Goal: Information Seeking & Learning: Learn about a topic

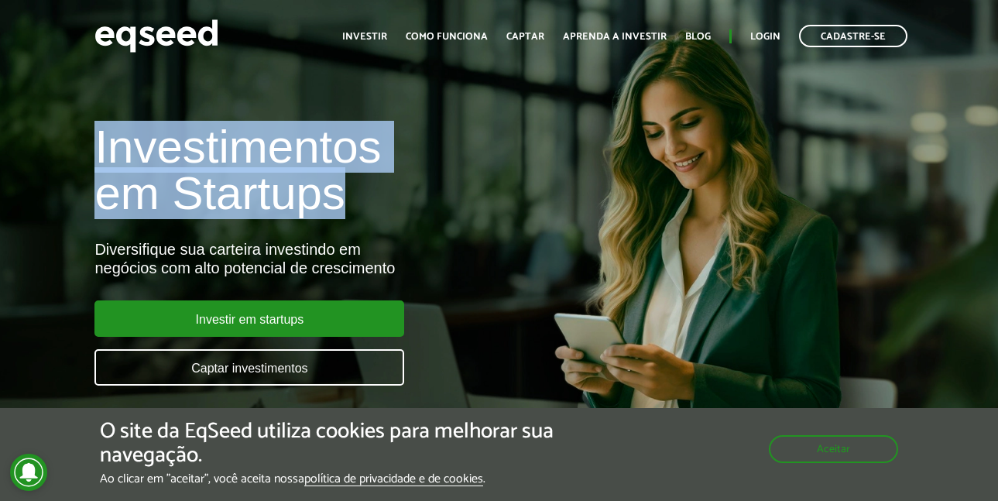
drag, startPoint x: 0, startPoint y: 0, endPoint x: 342, endPoint y: 185, distance: 389.1
click at [342, 185] on h1 "Investimentos em Startups" at bounding box center [332, 170] width 476 height 93
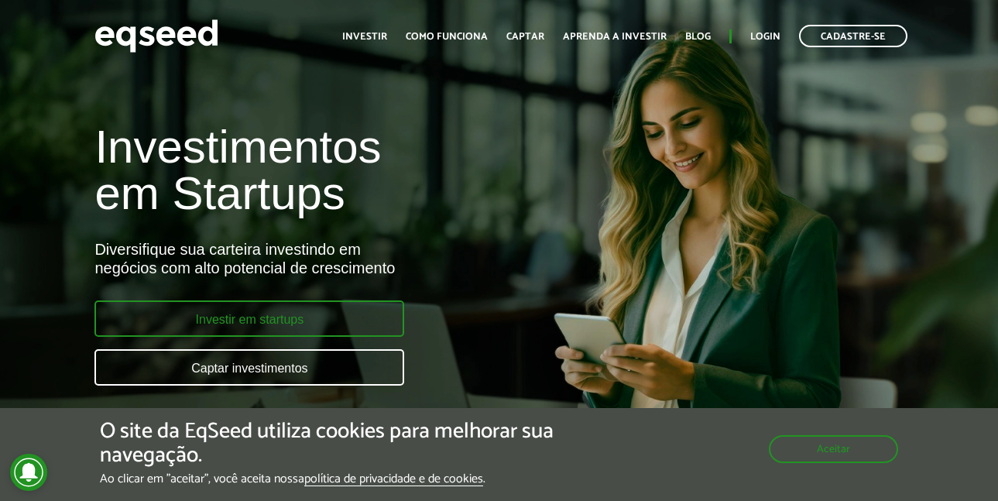
click at [227, 320] on link "Investir em startups" at bounding box center [249, 318] width 310 height 36
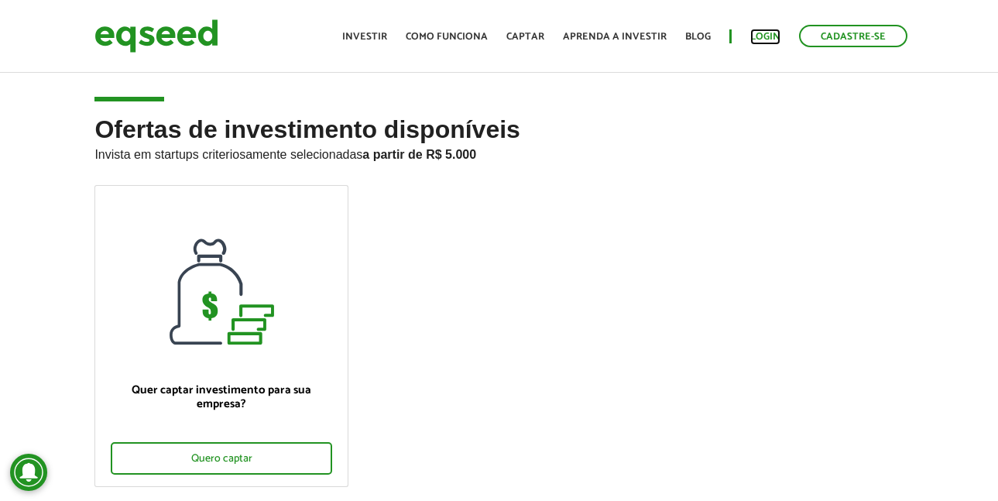
click at [768, 37] on link "Login" at bounding box center [765, 37] width 30 height 10
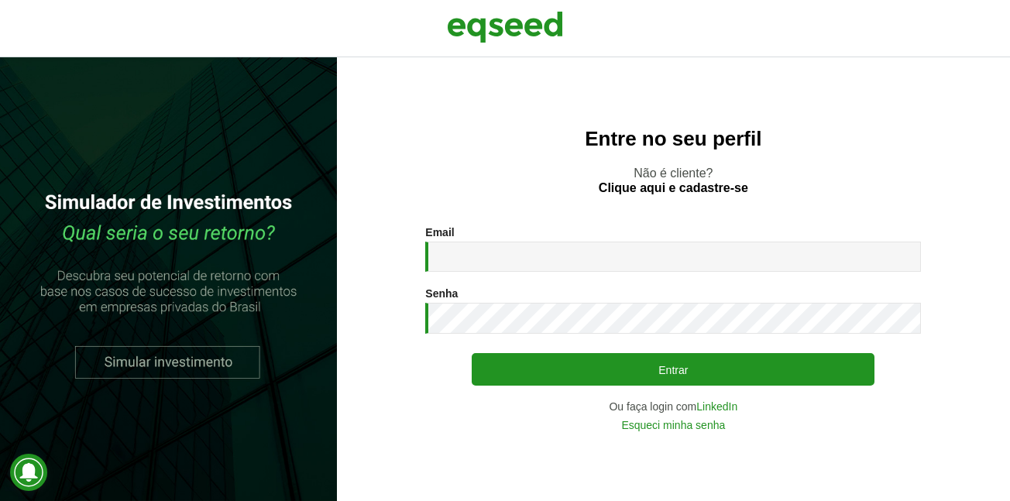
click at [609, 266] on input "Email *" at bounding box center [673, 257] width 496 height 30
type input "**********"
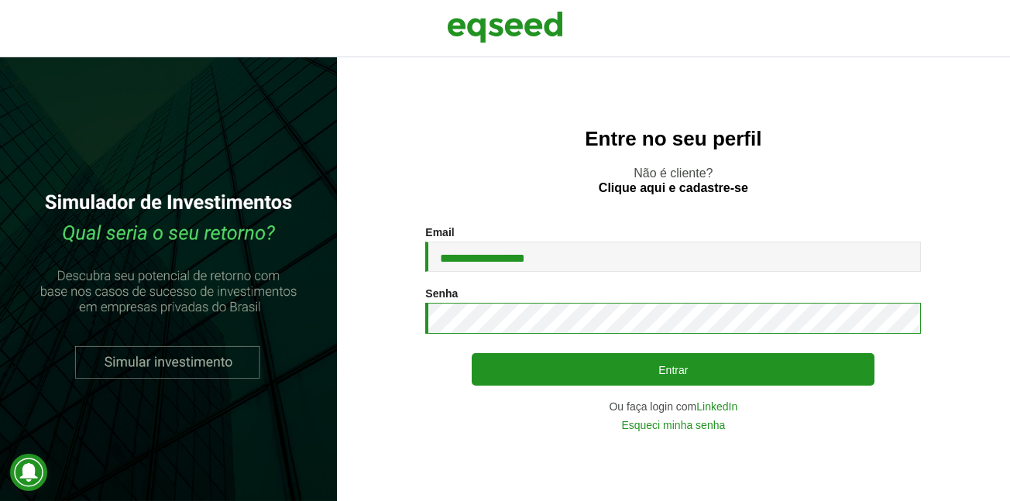
click at [472, 353] on button "Entrar" at bounding box center [673, 369] width 403 height 33
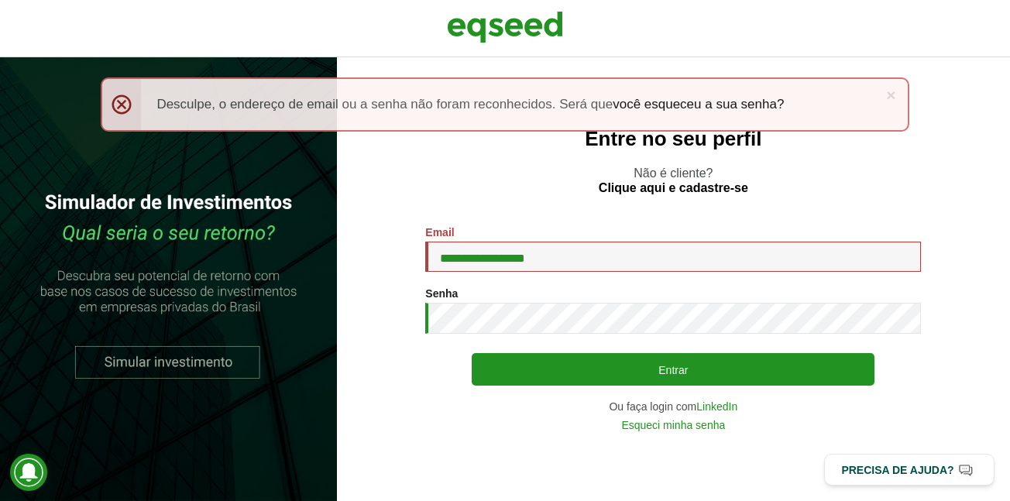
click at [472, 353] on button "Entrar" at bounding box center [673, 369] width 403 height 33
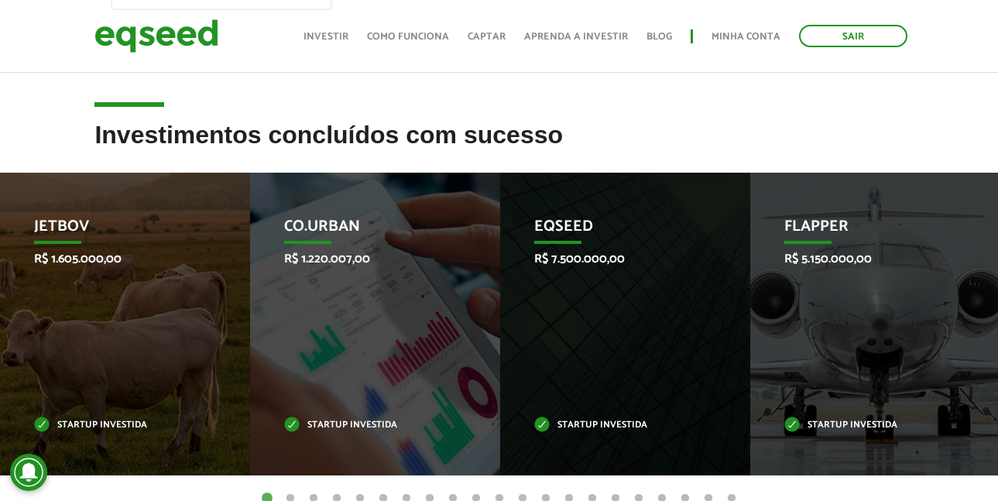
scroll to position [542, 0]
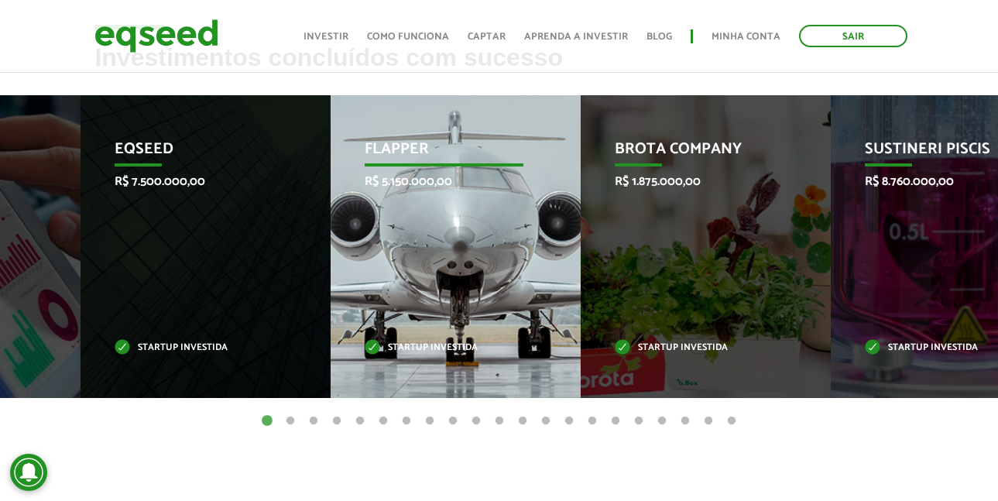
drag, startPoint x: 919, startPoint y: 284, endPoint x: 191, endPoint y: 237, distance: 730.3
click at [331, 237] on div "Flapper R$ 5.150.000,00 Startup investida" at bounding box center [444, 246] width 227 height 303
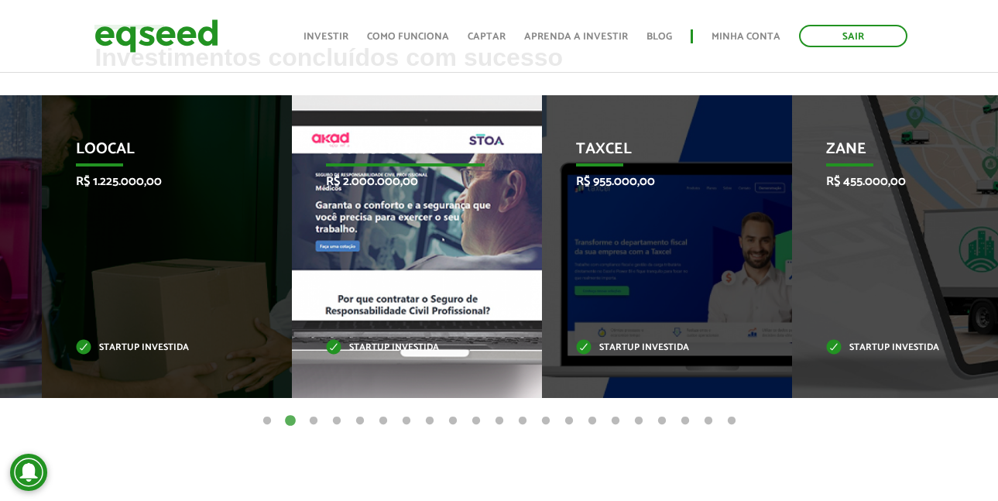
drag, startPoint x: 912, startPoint y: 268, endPoint x: 216, endPoint y: 285, distance: 696.4
click at [292, 285] on div "STOA Seguros R$ 2.000.000,00 Startup investida" at bounding box center [405, 246] width 227 height 303
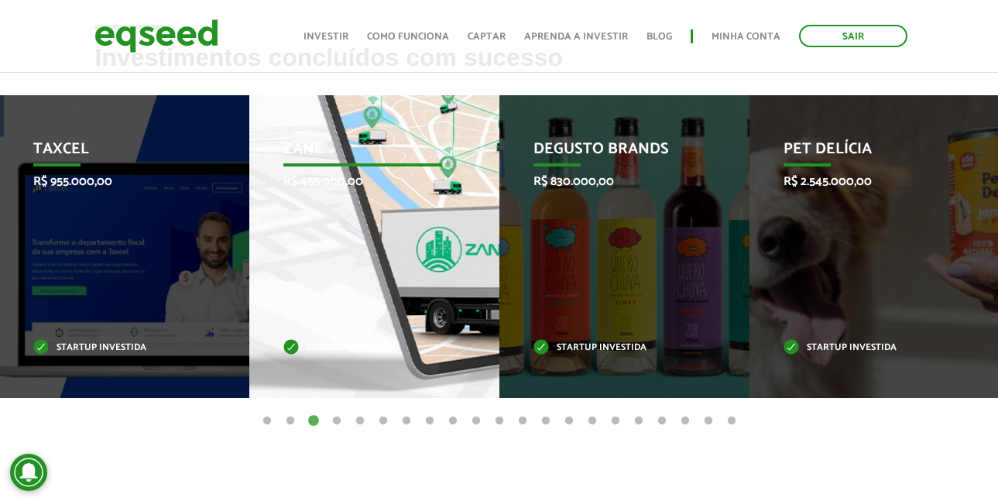
drag, startPoint x: 894, startPoint y: 234, endPoint x: 356, endPoint y: 232, distance: 538.2
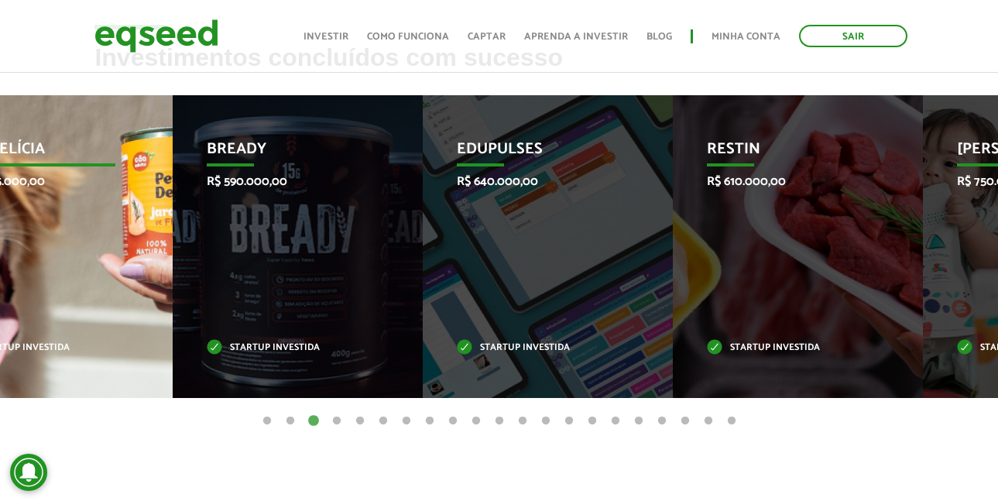
drag, startPoint x: 898, startPoint y: 223, endPoint x: 70, endPoint y: 215, distance: 827.9
click at [70, 215] on div "Pet Delícia R$ 2.545.000,00 Startup investida" at bounding box center [36, 246] width 227 height 303
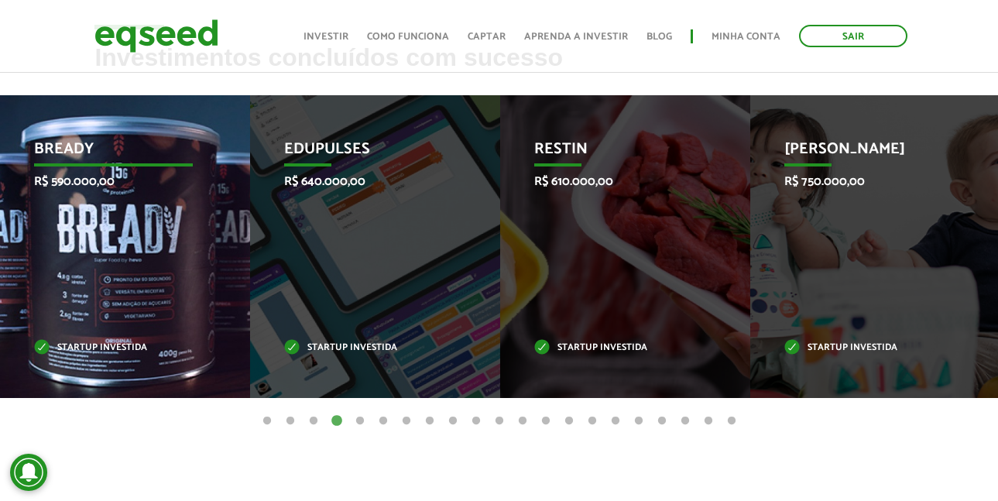
click at [106, 206] on div "Bready R$ 590.000,00 Startup investida" at bounding box center [113, 246] width 227 height 303
click at [94, 219] on div "Bready R$ 590.000,00 Startup investida" at bounding box center [113, 246] width 227 height 303
click at [91, 184] on p "R$ 590.000,00" at bounding box center [113, 181] width 159 height 15
click at [70, 129] on div "Bready R$ 590.000,00 Startup investida" at bounding box center [113, 246] width 227 height 303
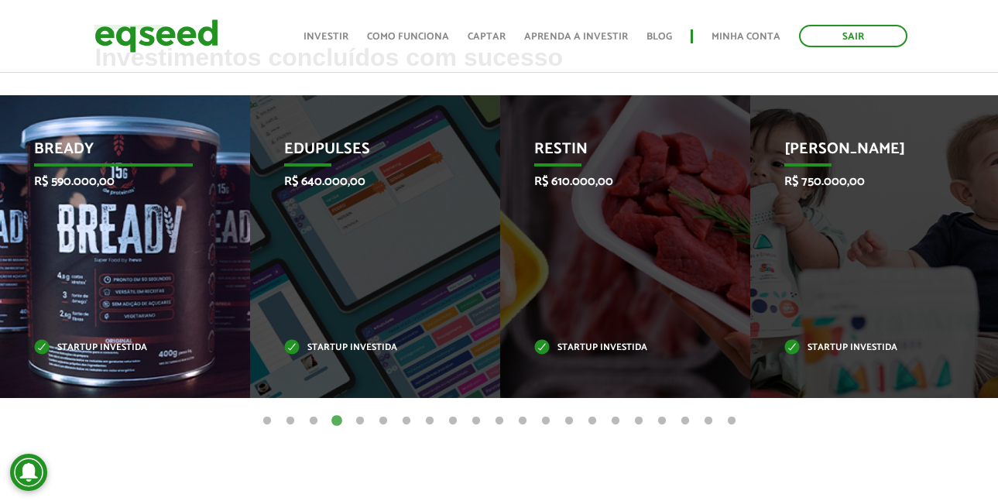
click at [77, 344] on p "Startup investida" at bounding box center [113, 348] width 159 height 9
click at [46, 345] on p "Startup investida" at bounding box center [113, 348] width 159 height 9
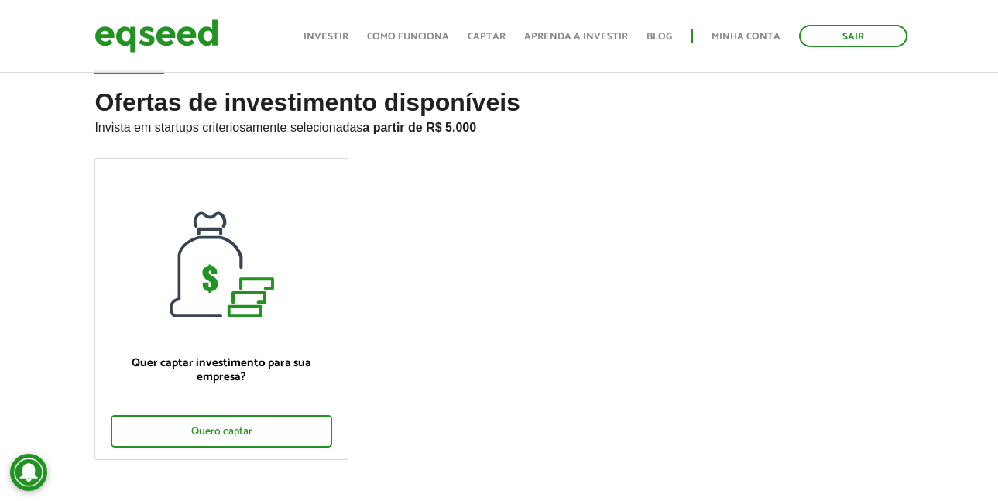
scroll to position [0, 0]
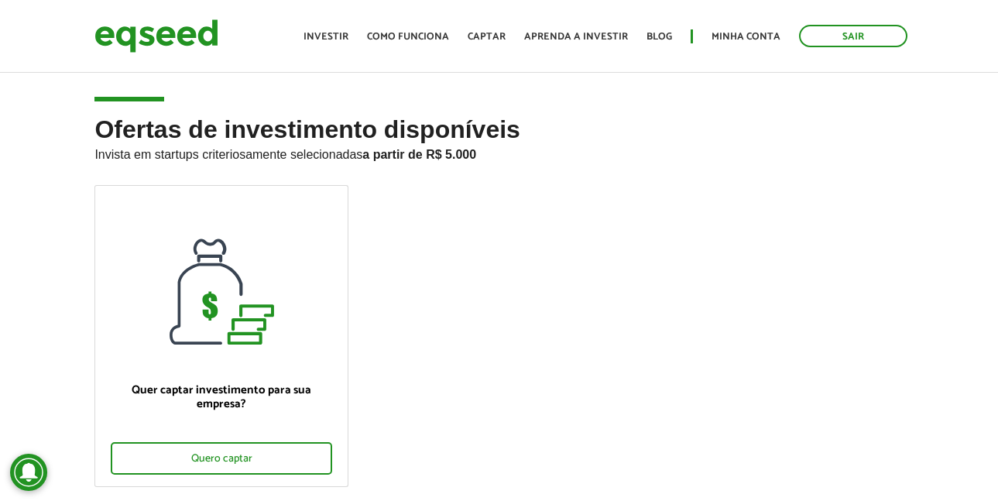
click at [312, 36] on ul "Início Investir Como funciona Captar Aprenda a investir Blog Minha conta Sair" at bounding box center [606, 36] width 620 height 22
click at [321, 35] on link "Investir" at bounding box center [326, 37] width 45 height 10
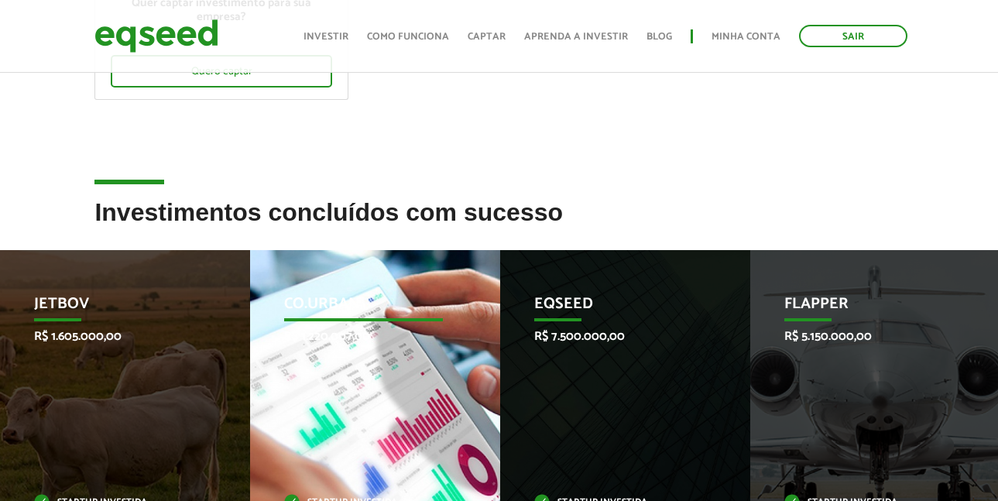
click at [399, 287] on div "Co.Urban R$ 1.220.007,00 Startup investida" at bounding box center [363, 401] width 227 height 303
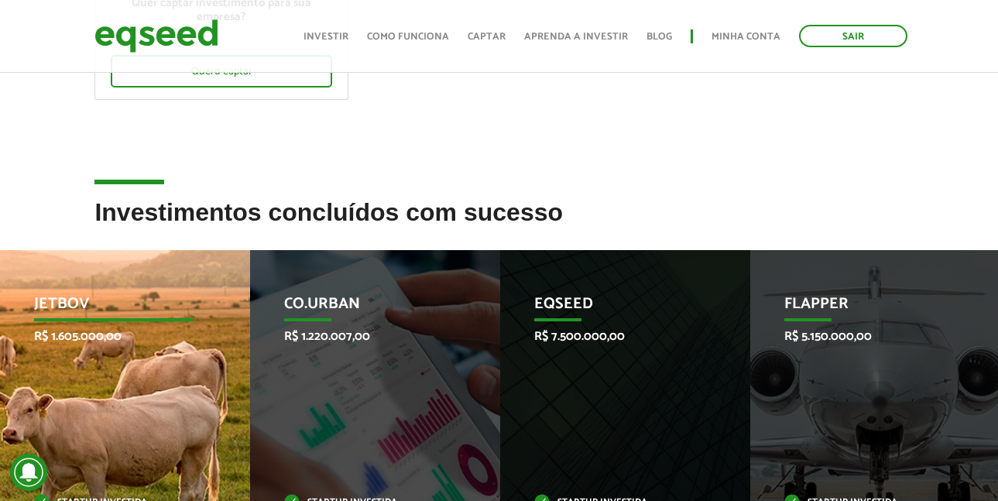
click at [0, 288] on div "JetBov R$ 1.605.000,00 Startup investida" at bounding box center [113, 401] width 227 height 303
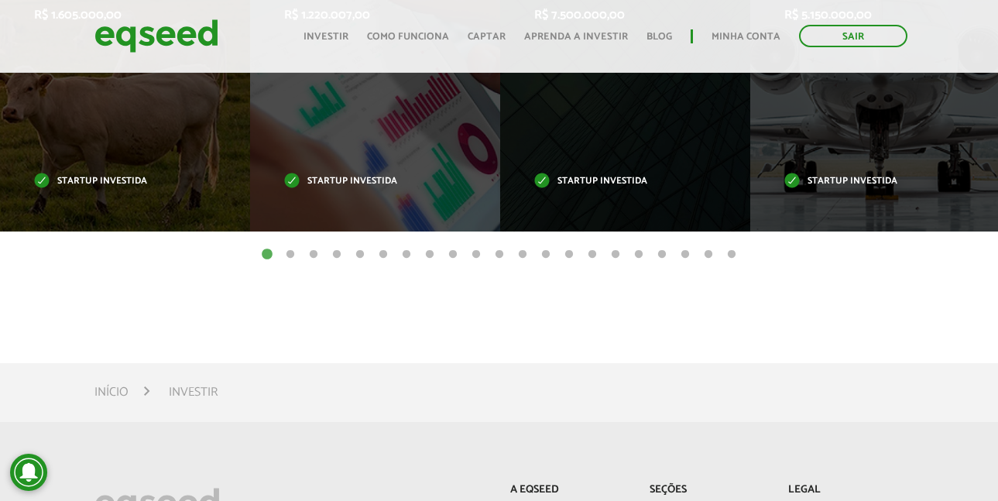
scroll to position [697, 0]
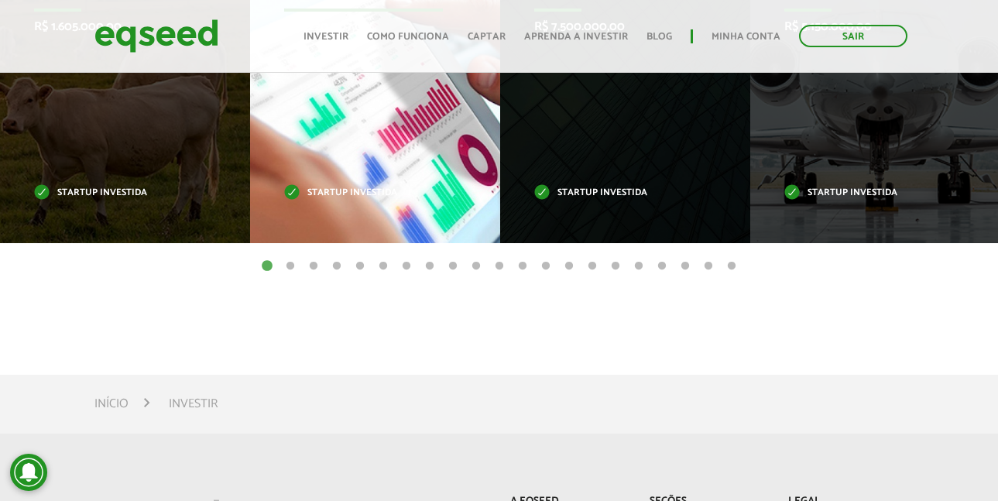
click at [333, 197] on p "Startup investida" at bounding box center [363, 193] width 159 height 9
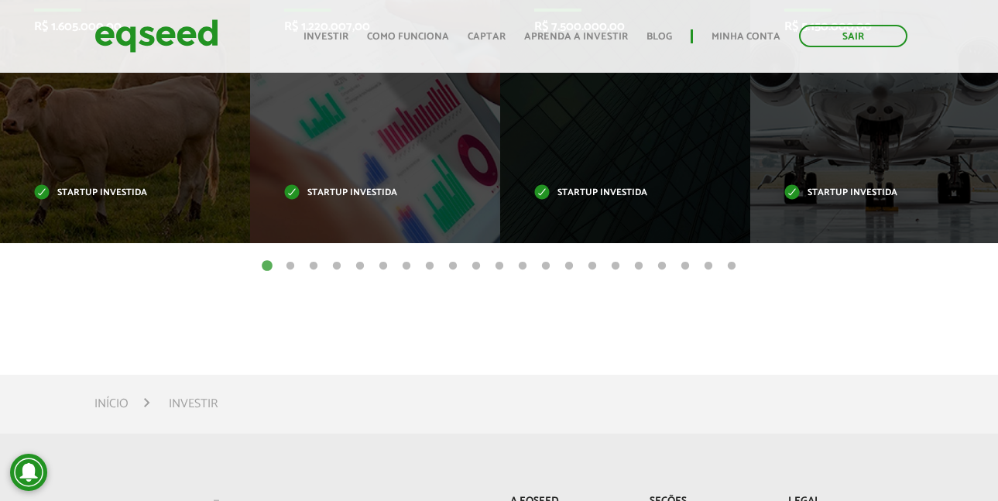
click at [310, 265] on button "3" at bounding box center [313, 266] width 15 height 15
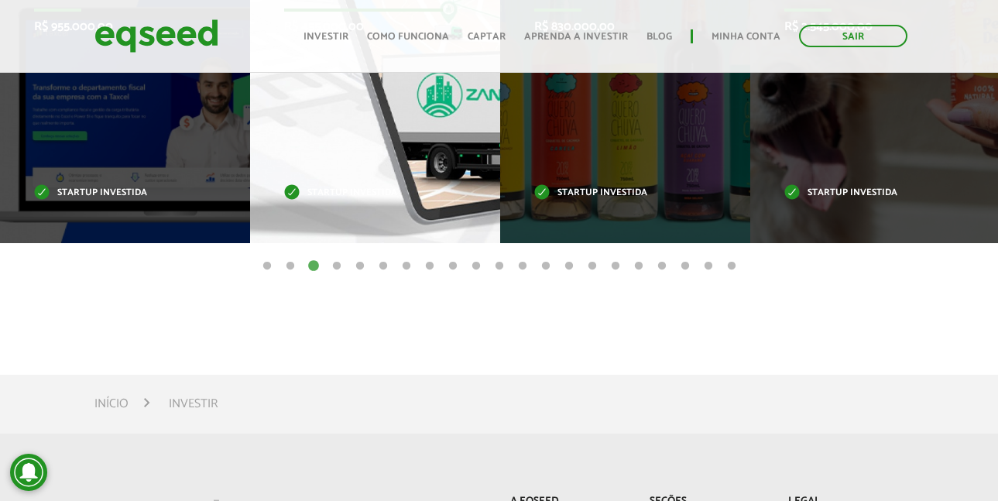
click at [300, 199] on div "Zane R$ 455.000,00 Startup investida" at bounding box center [363, 91] width 227 height 303
click at [278, 189] on div "Zane R$ 455.000,00 Startup investida" at bounding box center [363, 91] width 227 height 303
click at [285, 190] on p "Startup investida" at bounding box center [363, 193] width 159 height 9
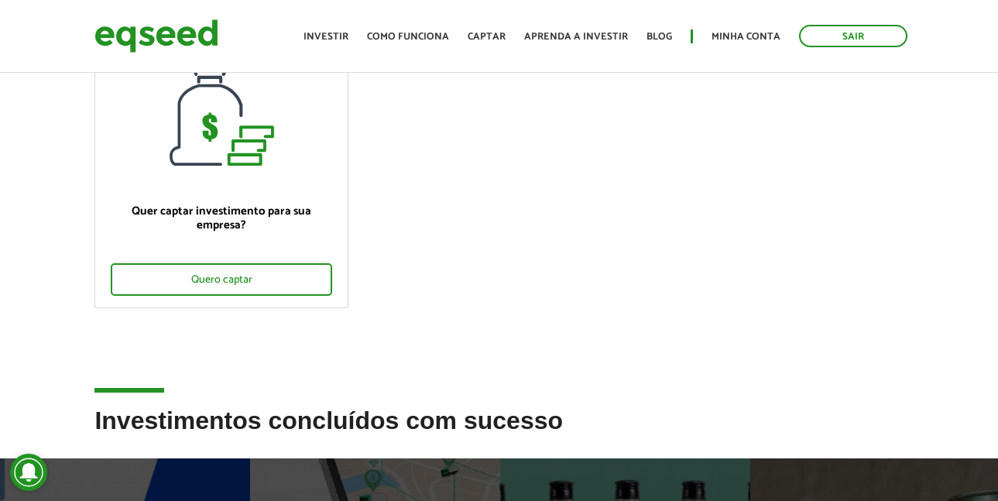
scroll to position [0, 0]
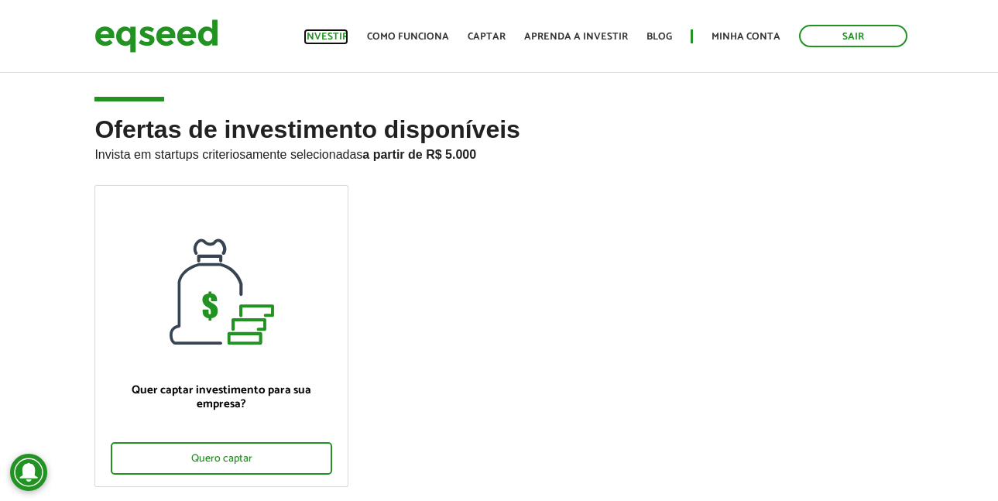
click at [322, 32] on link "Investir" at bounding box center [326, 37] width 45 height 10
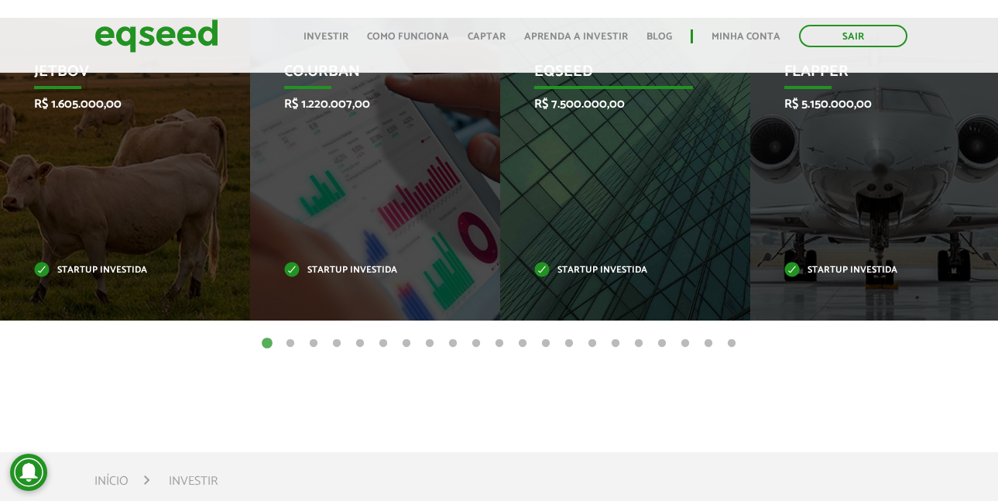
scroll to position [465, 0]
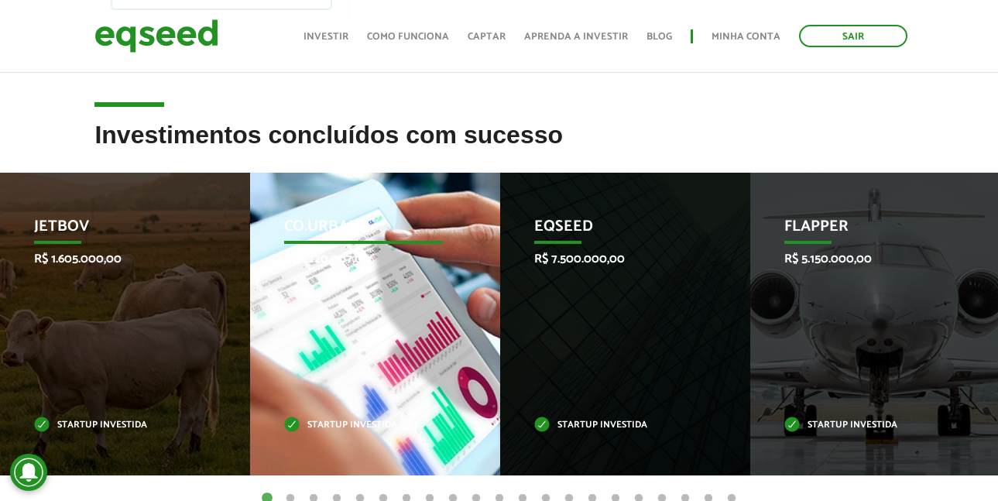
click at [462, 287] on div "Co.Urban R$ 1.220.007,00 Startup investida" at bounding box center [363, 324] width 227 height 303
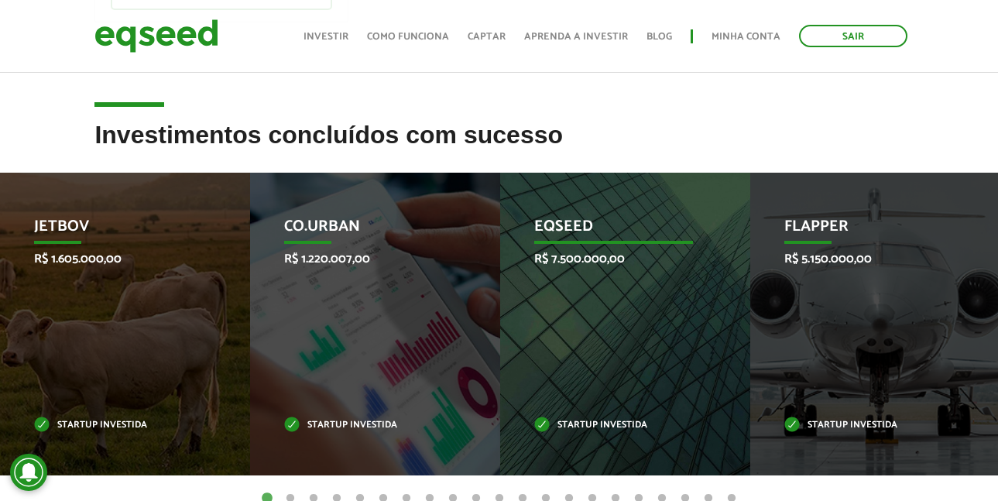
click at [579, 222] on p "EqSeed" at bounding box center [613, 231] width 159 height 26
click at [573, 258] on p "R$ 7.500.000,00" at bounding box center [613, 259] width 159 height 15
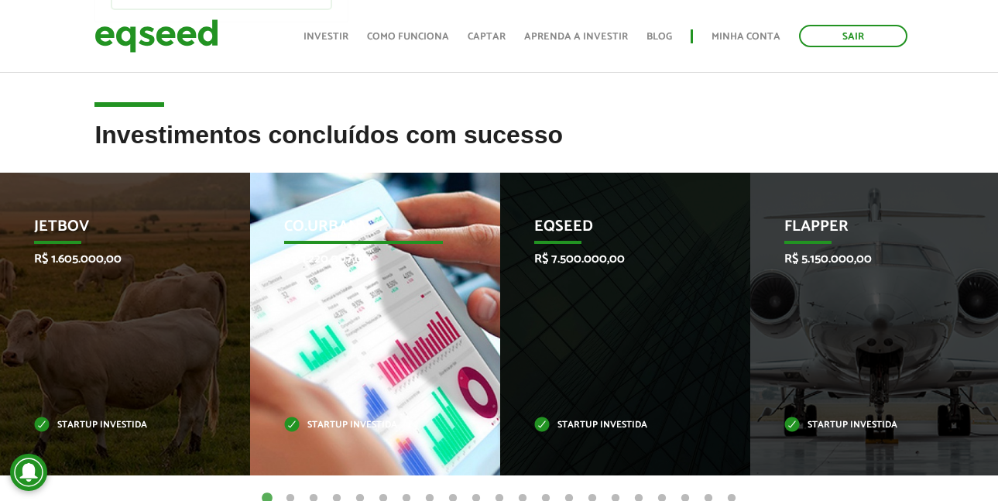
drag, startPoint x: 311, startPoint y: 221, endPoint x: 307, endPoint y: 231, distance: 9.8
click at [310, 221] on p "Co.Urban" at bounding box center [363, 231] width 159 height 26
click at [305, 258] on p "R$ 1.220.007,00" at bounding box center [363, 259] width 159 height 15
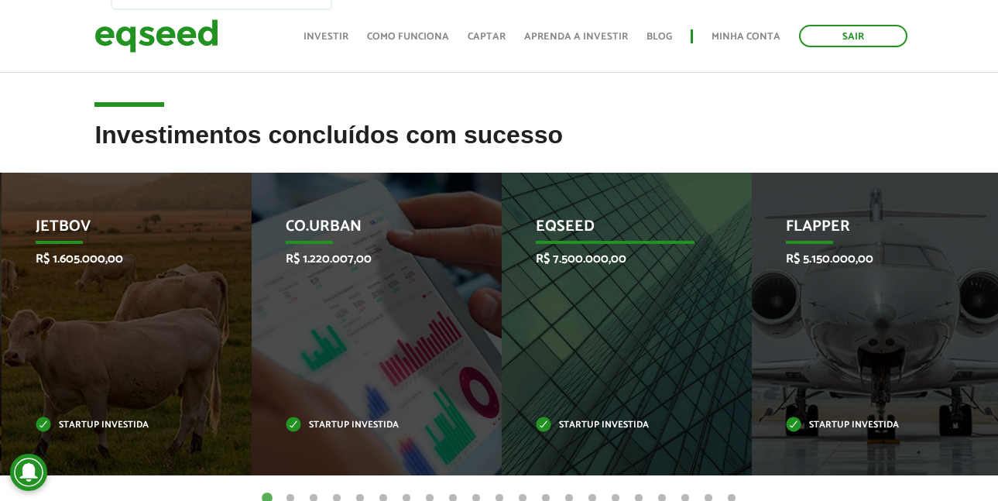
drag, startPoint x: 407, startPoint y: 255, endPoint x: 589, endPoint y: 283, distance: 184.2
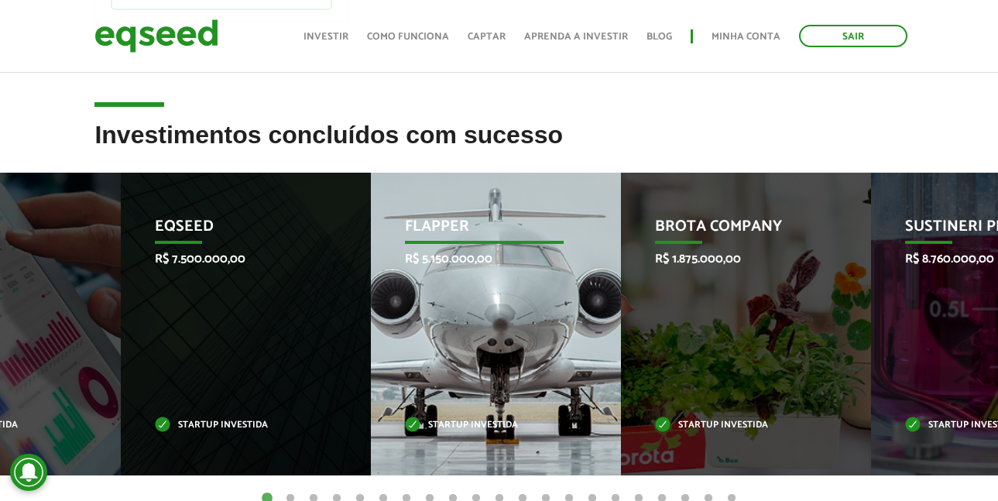
drag, startPoint x: 753, startPoint y: 302, endPoint x: 373, endPoint y: 272, distance: 380.7
click at [373, 272] on div "Flapper R$ 5.150.000,00 Startup investida" at bounding box center [484, 324] width 227 height 303
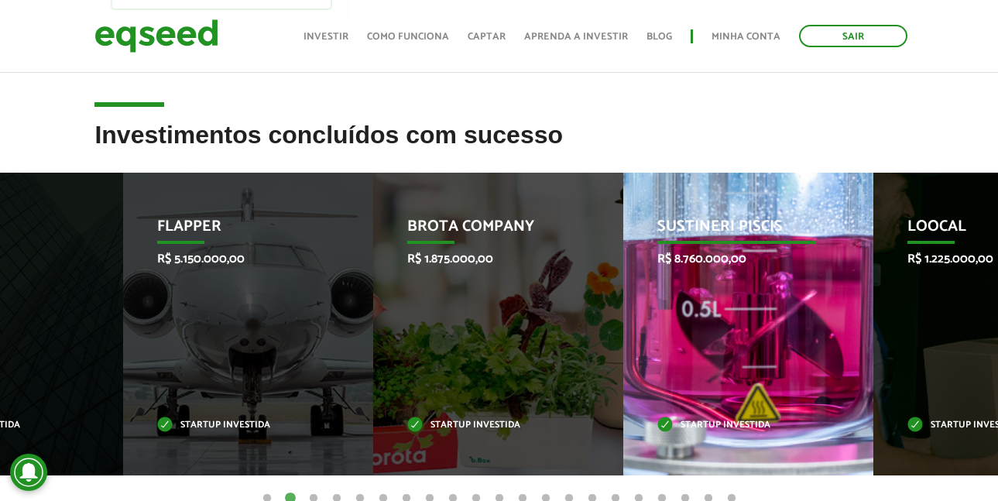
drag, startPoint x: 307, startPoint y: 208, endPoint x: 681, endPoint y: 228, distance: 373.8
click at [681, 228] on div "Sustineri Piscis R$ 8.760.000,00 Startup investida" at bounding box center [736, 324] width 227 height 303
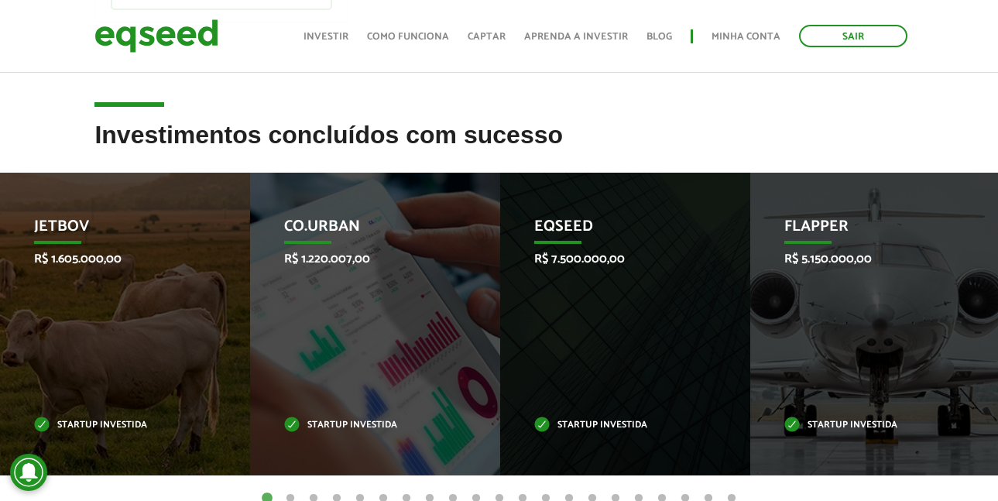
click at [665, 122] on h2 "Investimentos concluídos com sucesso" at bounding box center [498, 147] width 809 height 50
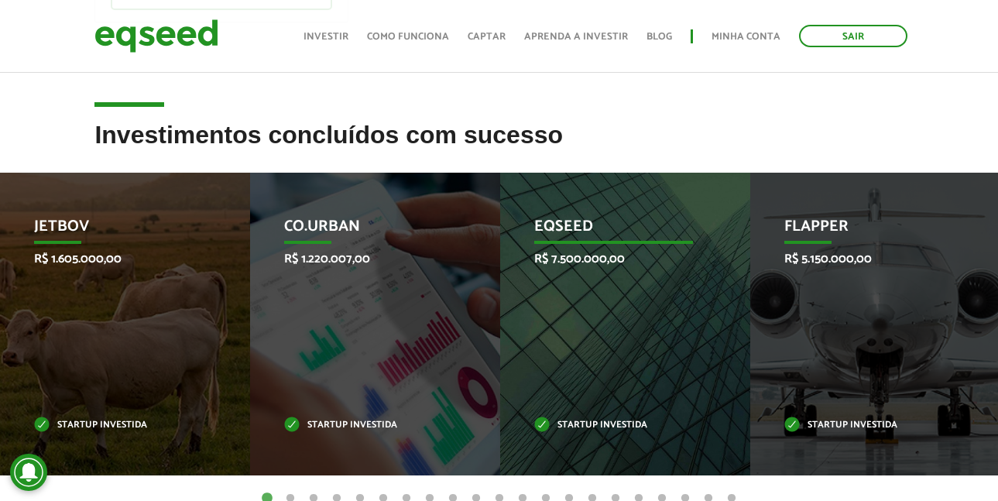
click at [541, 225] on p "EqSeed" at bounding box center [613, 231] width 159 height 26
click at [595, 226] on p "EqSeed" at bounding box center [613, 231] width 159 height 26
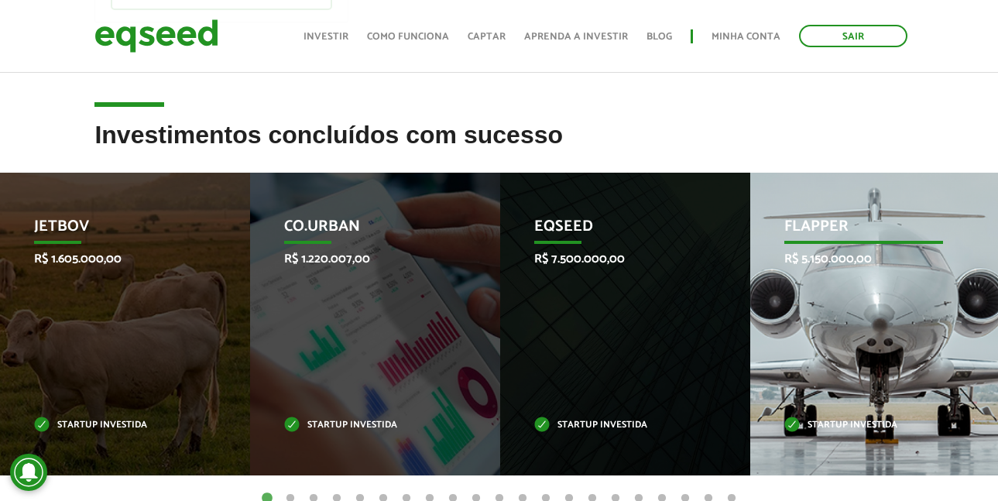
click at [835, 256] on p "R$ 5.150.000,00" at bounding box center [864, 259] width 159 height 15
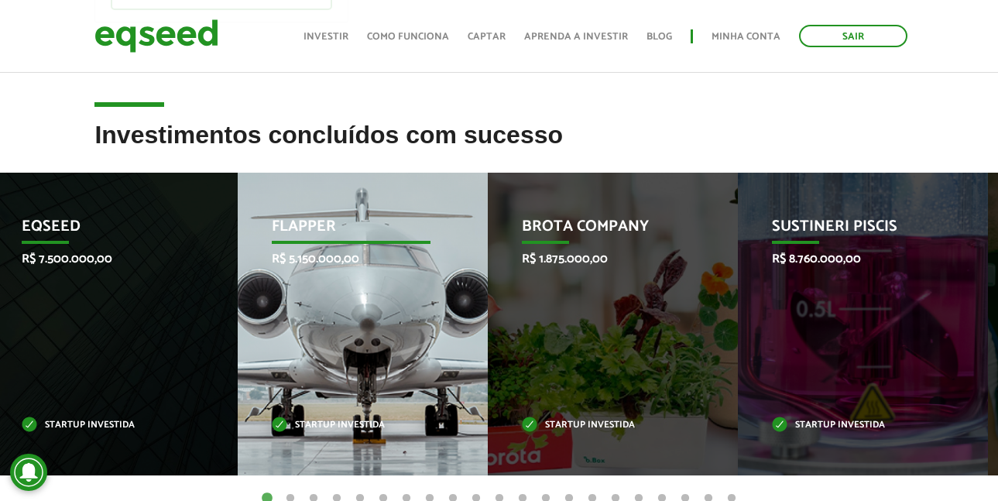
drag, startPoint x: 846, startPoint y: 236, endPoint x: 343, endPoint y: 244, distance: 503.4
click at [323, 244] on p "Flapper" at bounding box center [351, 231] width 159 height 26
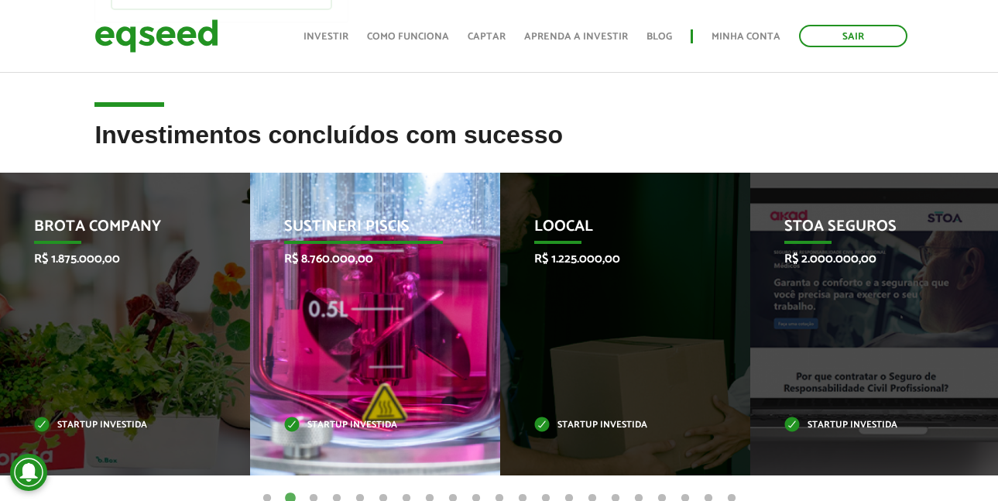
click at [320, 218] on p "Sustineri Piscis" at bounding box center [363, 231] width 159 height 26
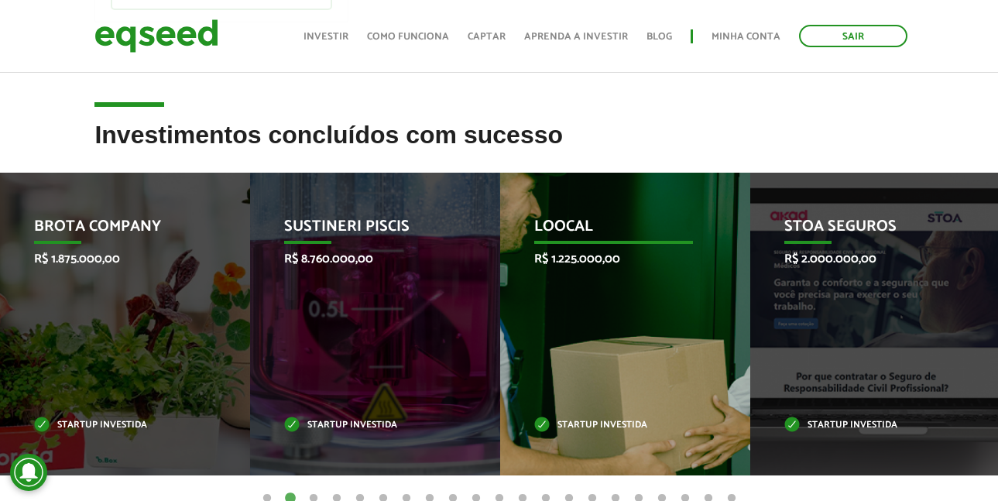
click at [606, 215] on div "Loocal R$ 1.225.000,00 Startup investida" at bounding box center [613, 324] width 227 height 303
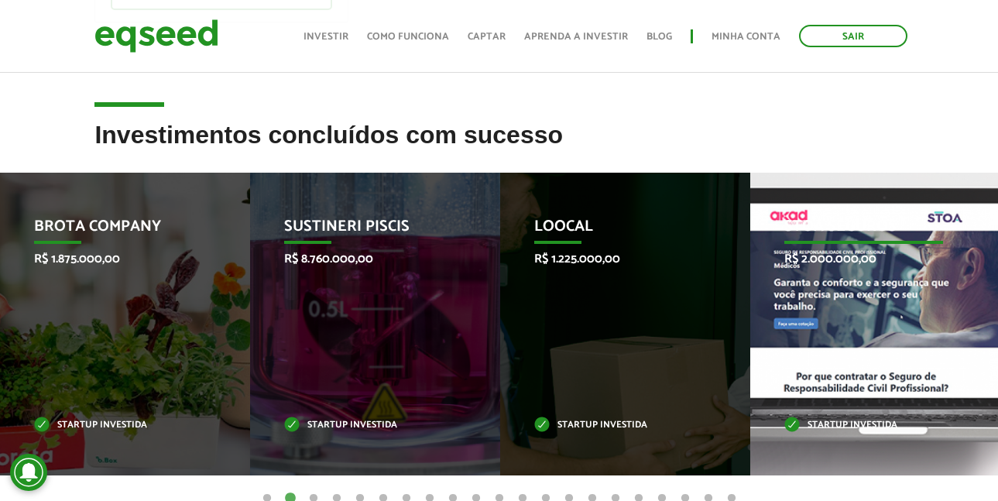
click at [908, 281] on div "STOA Seguros R$ 2.000.000,00 Startup investida" at bounding box center [863, 324] width 227 height 303
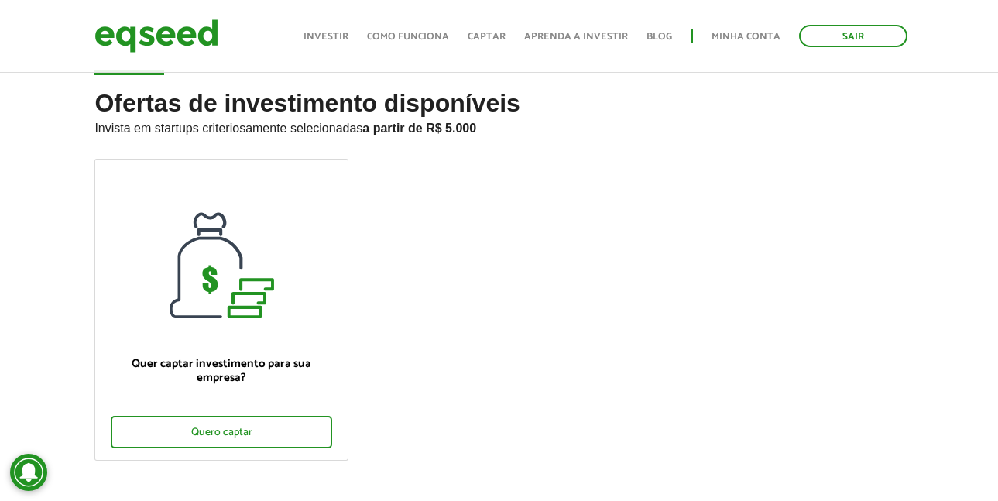
scroll to position [0, 0]
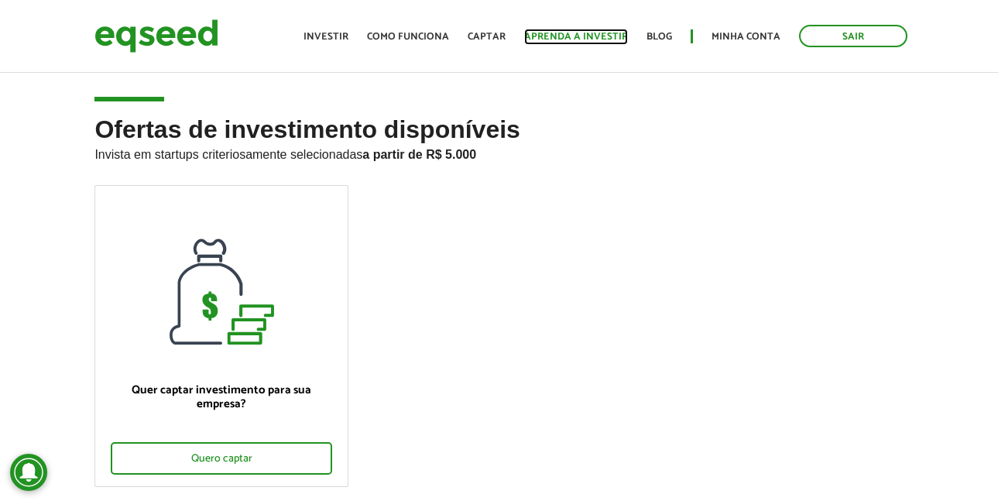
click at [565, 37] on link "Aprenda a investir" at bounding box center [576, 37] width 104 height 10
